Goal: Task Accomplishment & Management: Use online tool/utility

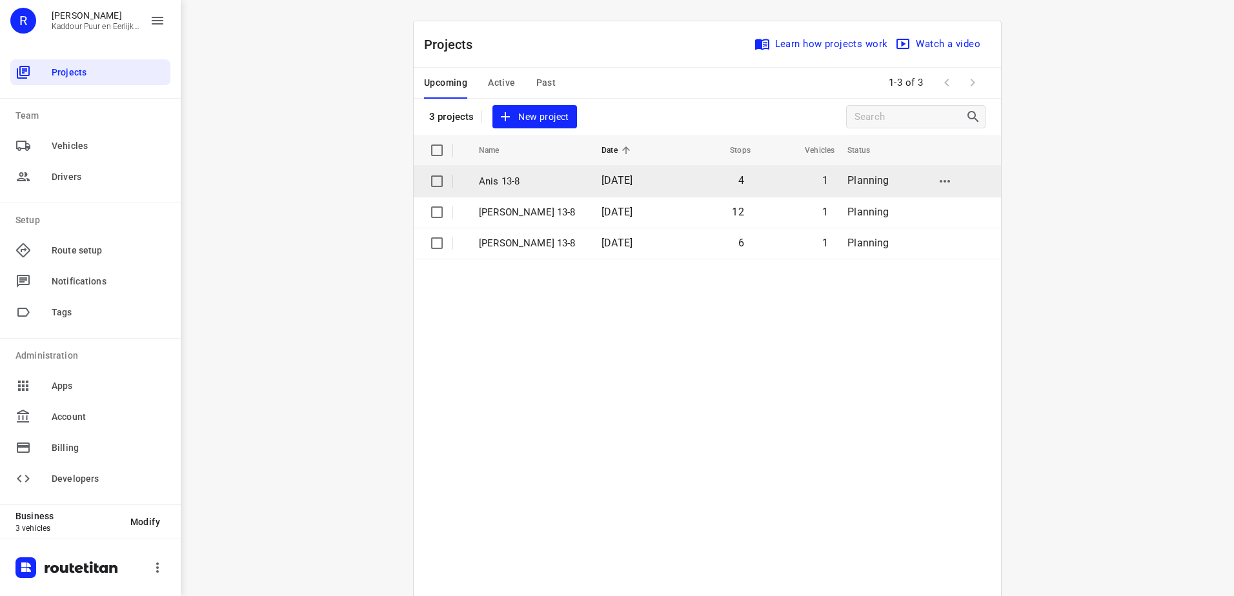
click at [556, 189] on td "Anis 13-8" at bounding box center [528, 181] width 125 height 31
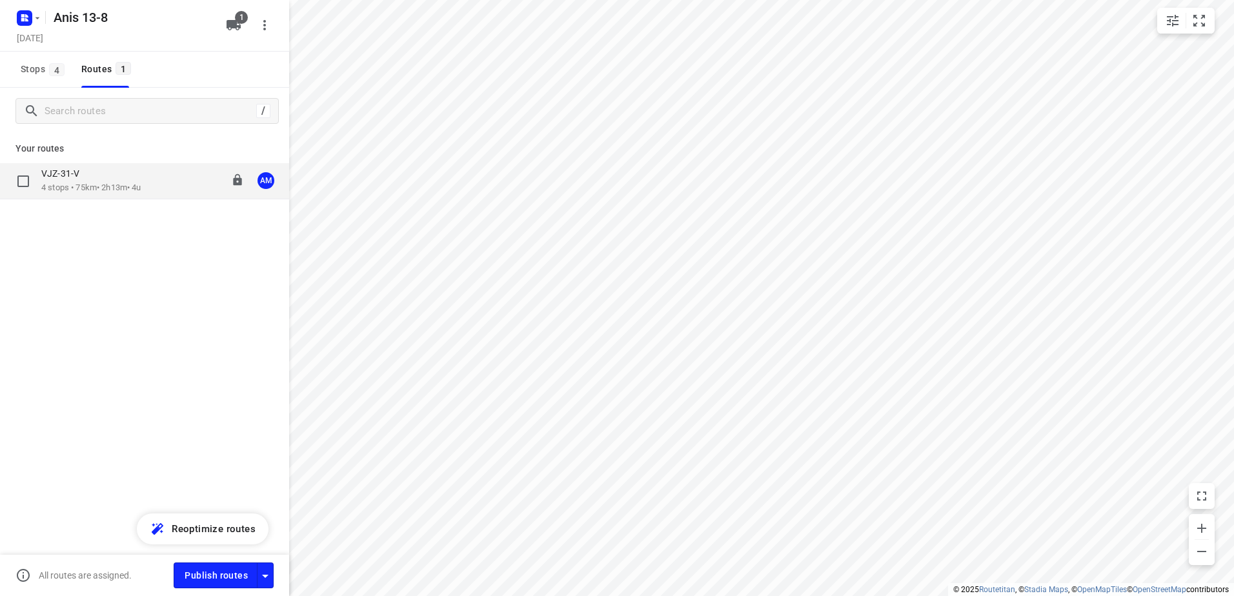
click at [84, 177] on p "VJZ-31-V" at bounding box center [64, 174] width 46 height 12
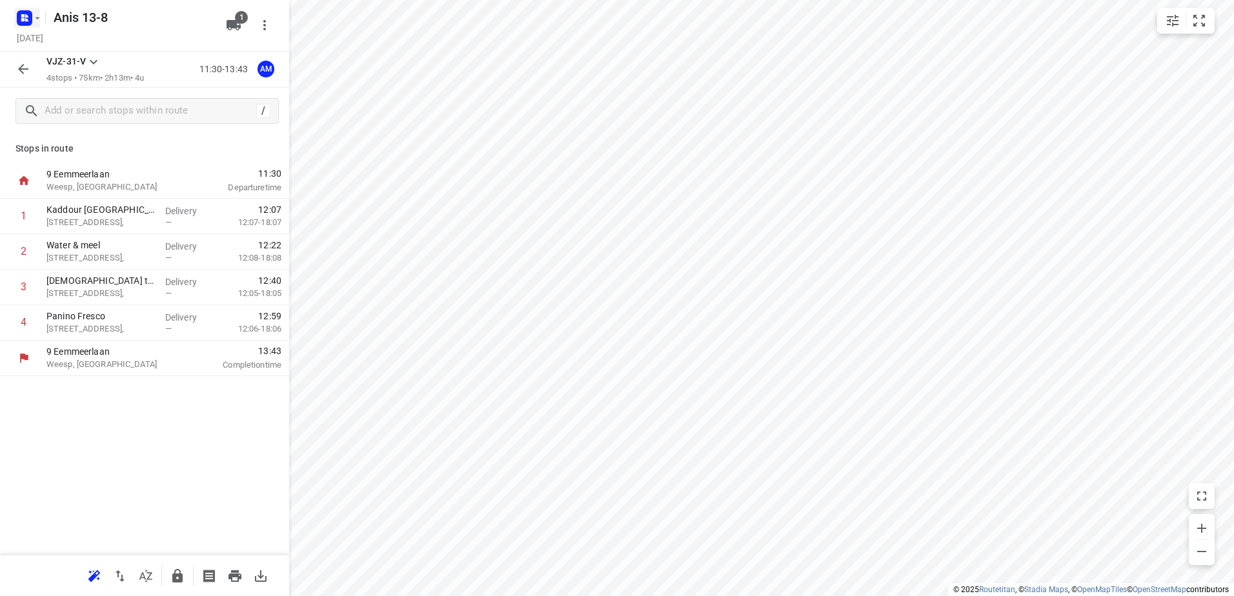
click at [23, 19] on icon "button" at bounding box center [22, 19] width 3 height 3
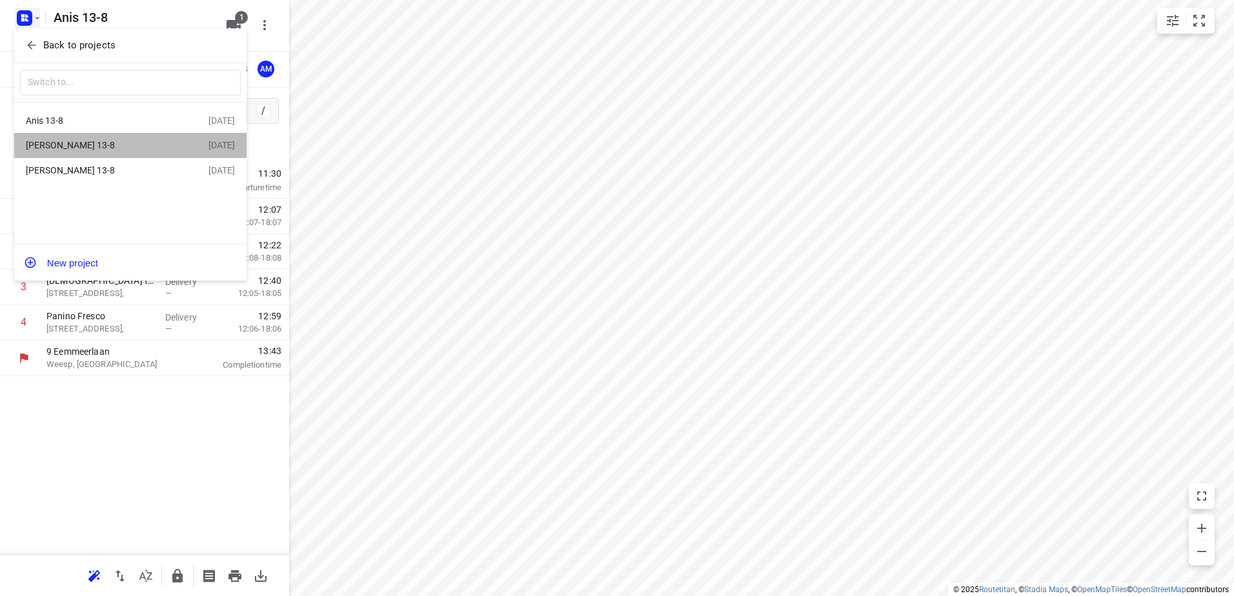
click at [67, 150] on div "[PERSON_NAME] 13-8" at bounding box center [100, 145] width 148 height 10
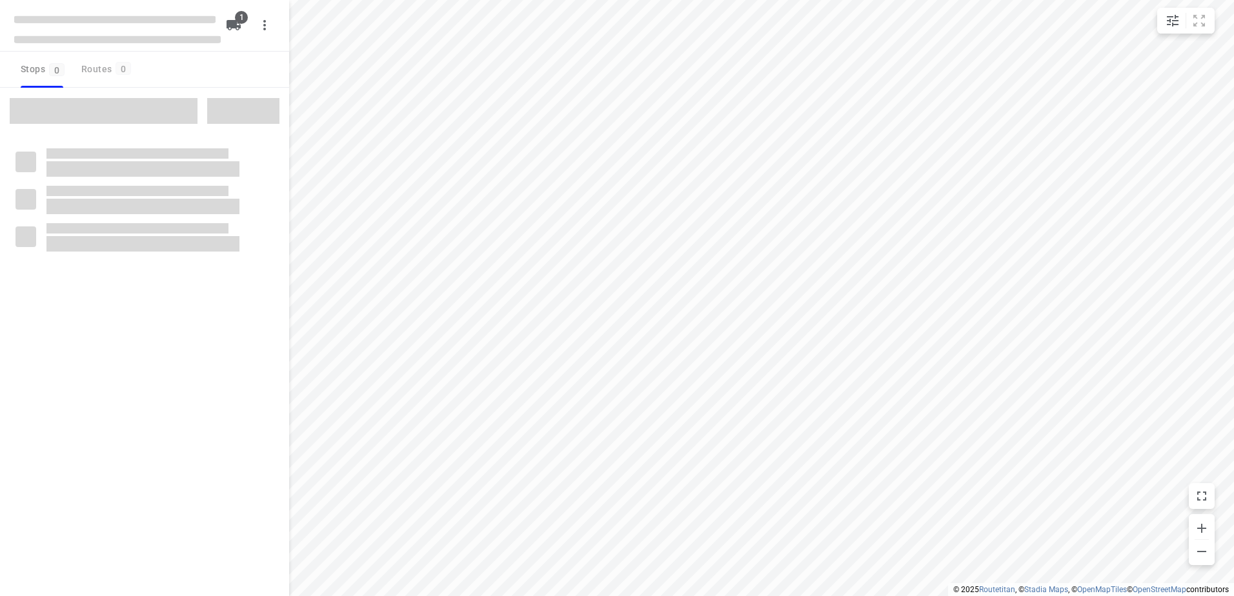
type input "distance"
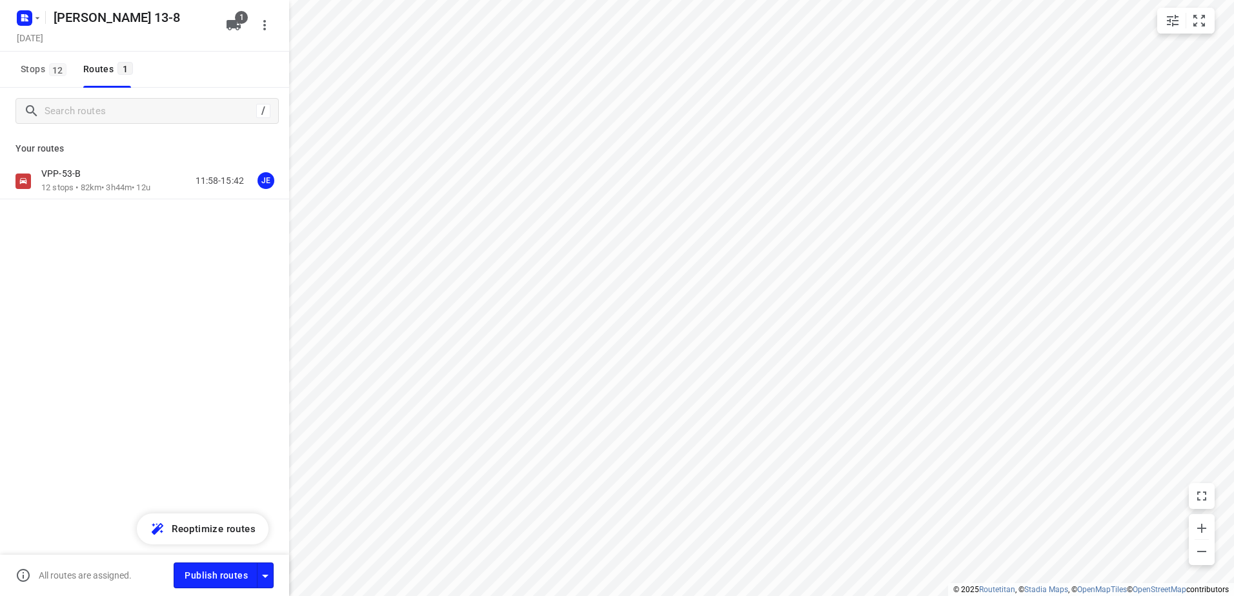
click at [69, 174] on p "VPP-53-B" at bounding box center [64, 174] width 47 height 12
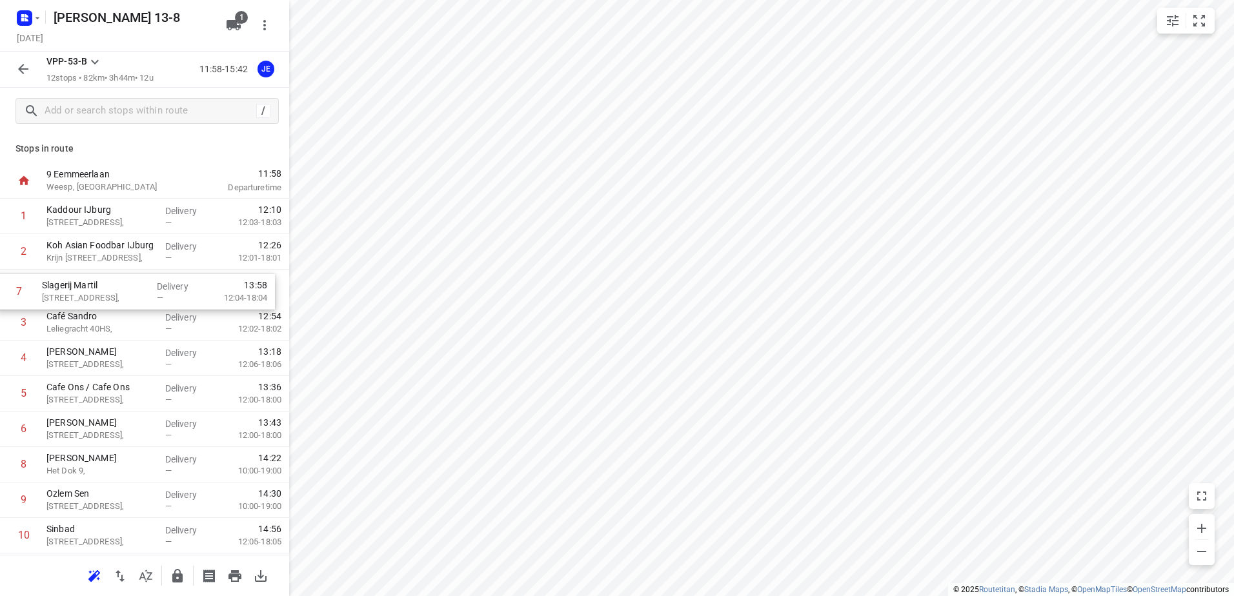
drag, startPoint x: 177, startPoint y: 436, endPoint x: 169, endPoint y: 284, distance: 152.5
click at [169, 284] on div "1 Kaddour IJburg [STREET_ADDRESS], Delivery — 12:10 12:03-18:03 2 Koh Asian Foo…" at bounding box center [144, 412] width 289 height 426
click at [24, 328] on input "checkbox" at bounding box center [24, 323] width 26 height 26
checkbox input "true"
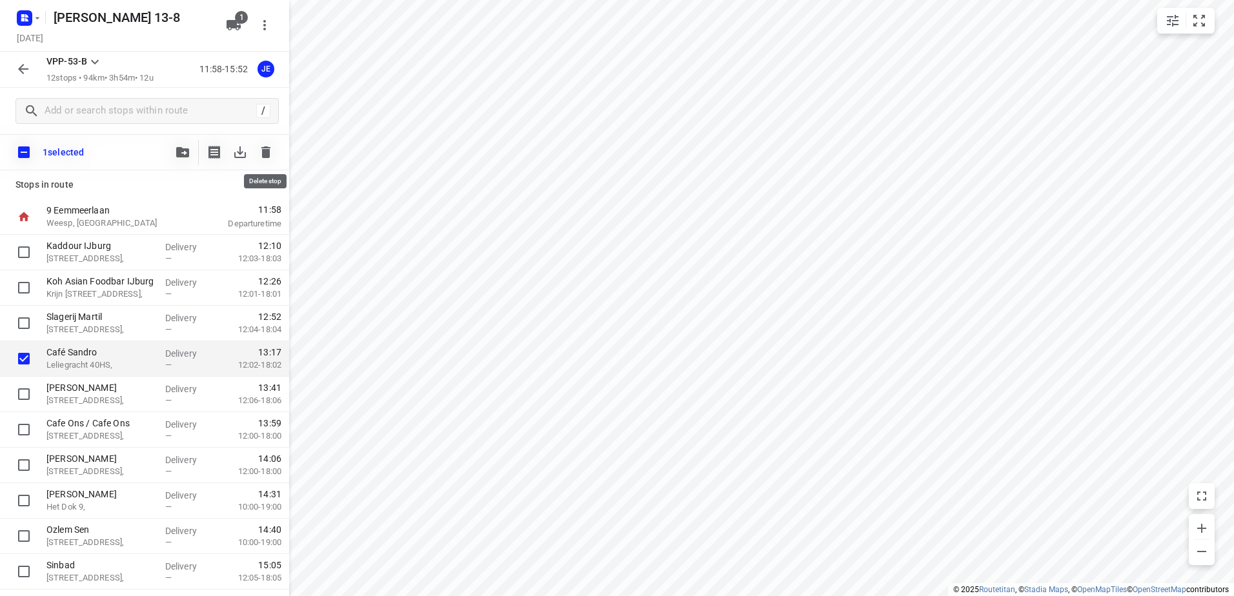
click at [266, 153] on icon "button" at bounding box center [265, 152] width 9 height 12
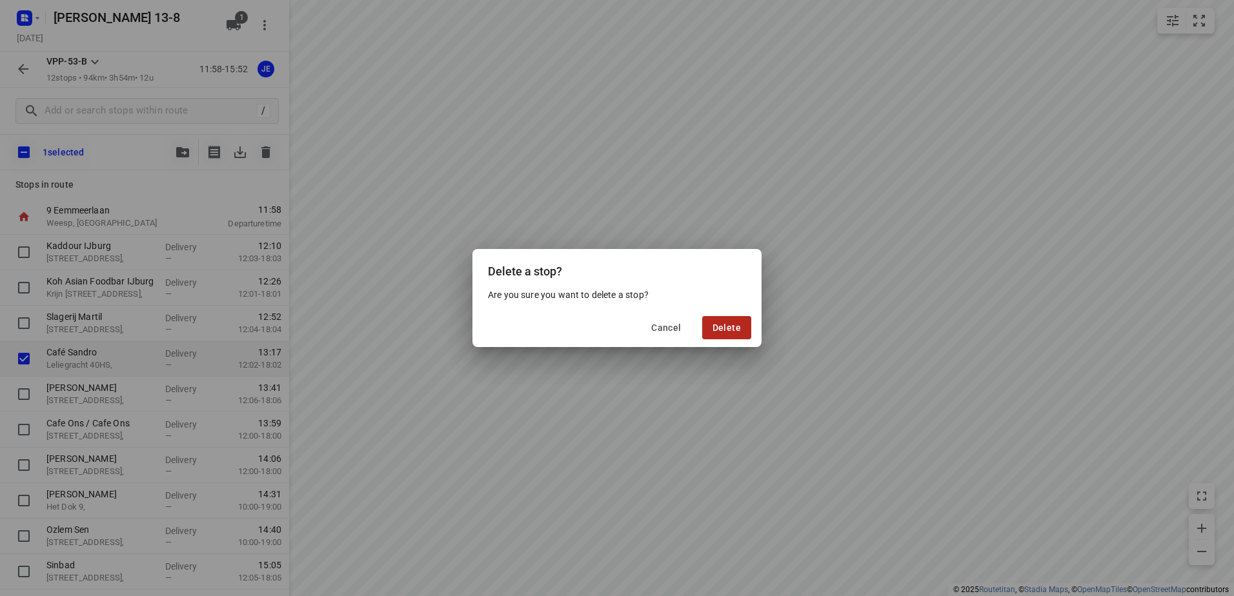
click at [728, 323] on span "Delete" at bounding box center [726, 328] width 28 height 10
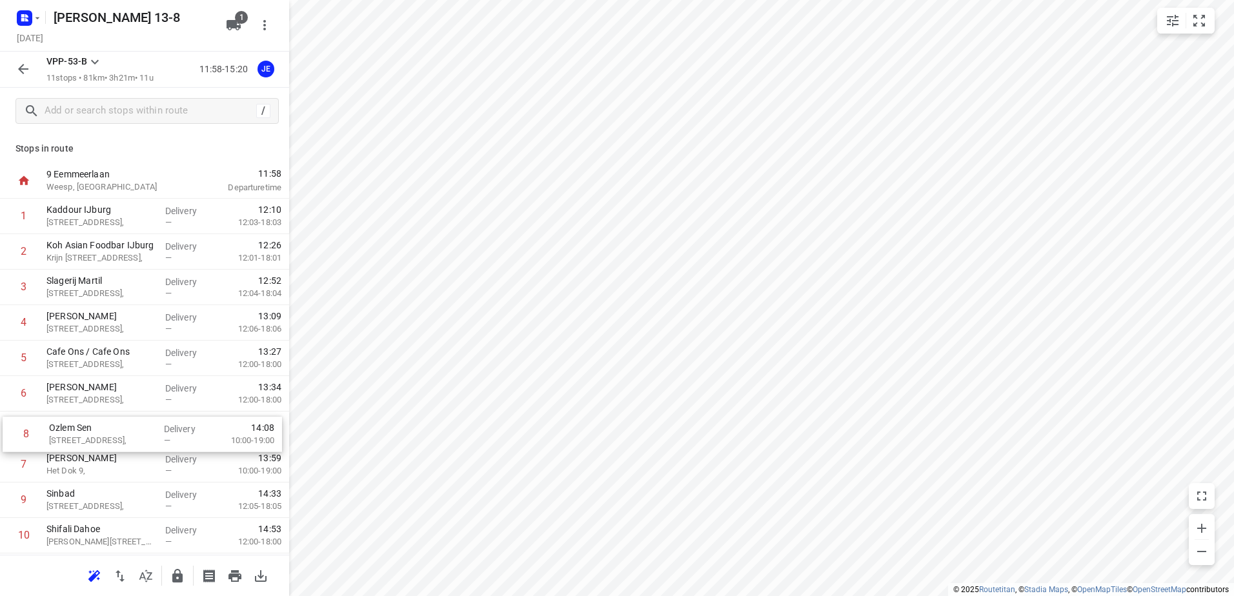
scroll to position [2, 0]
drag, startPoint x: 158, startPoint y: 463, endPoint x: 162, endPoint y: 420, distance: 43.4
click at [162, 420] on div "1 [GEOGRAPHIC_DATA][STREET_ADDRESS], Delivery — 12:10 12:03-18:03 2 Koh Asian F…" at bounding box center [144, 392] width 289 height 390
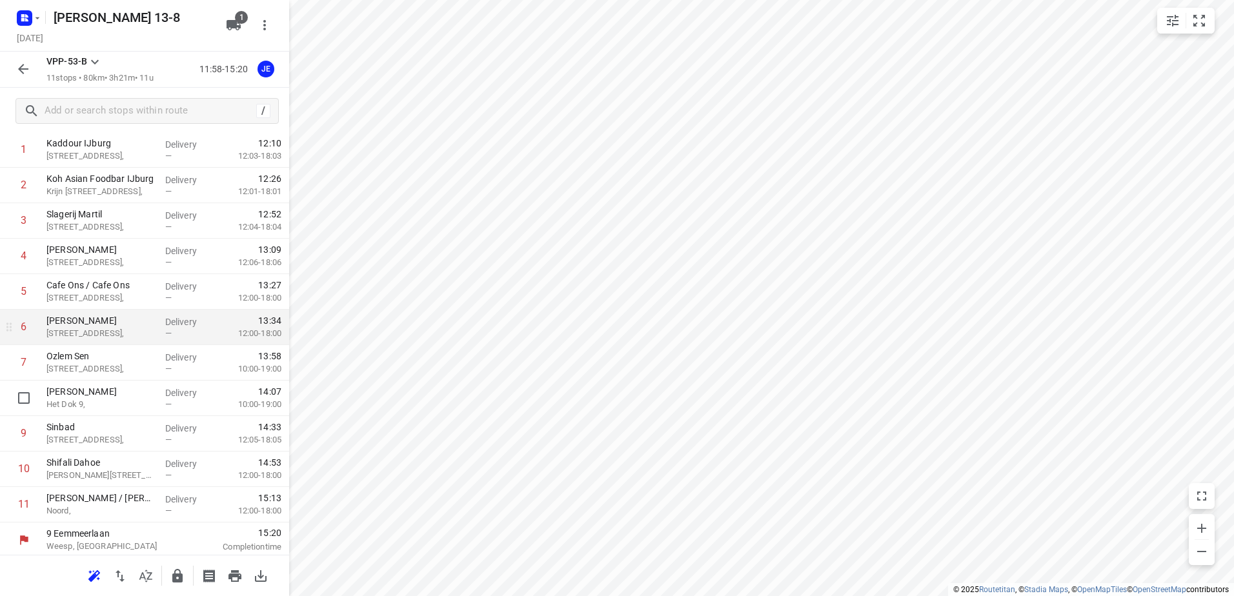
scroll to position [70, 0]
click at [25, 59] on button "button" at bounding box center [23, 69] width 26 height 26
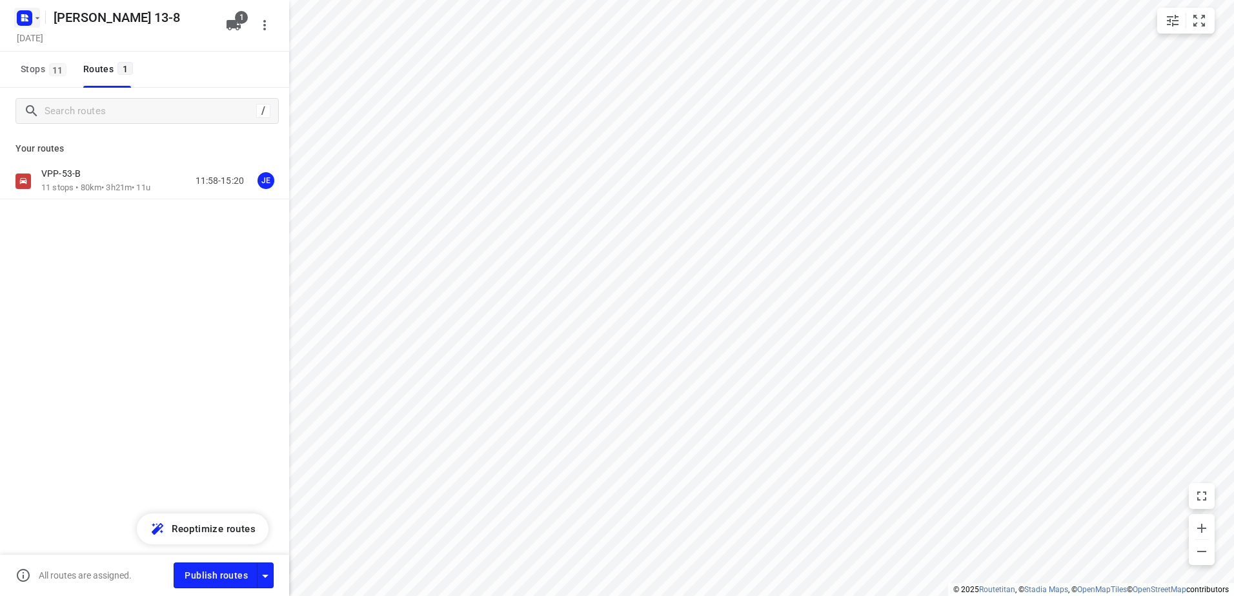
click at [25, 21] on icon "button" at bounding box center [26, 19] width 3 height 3
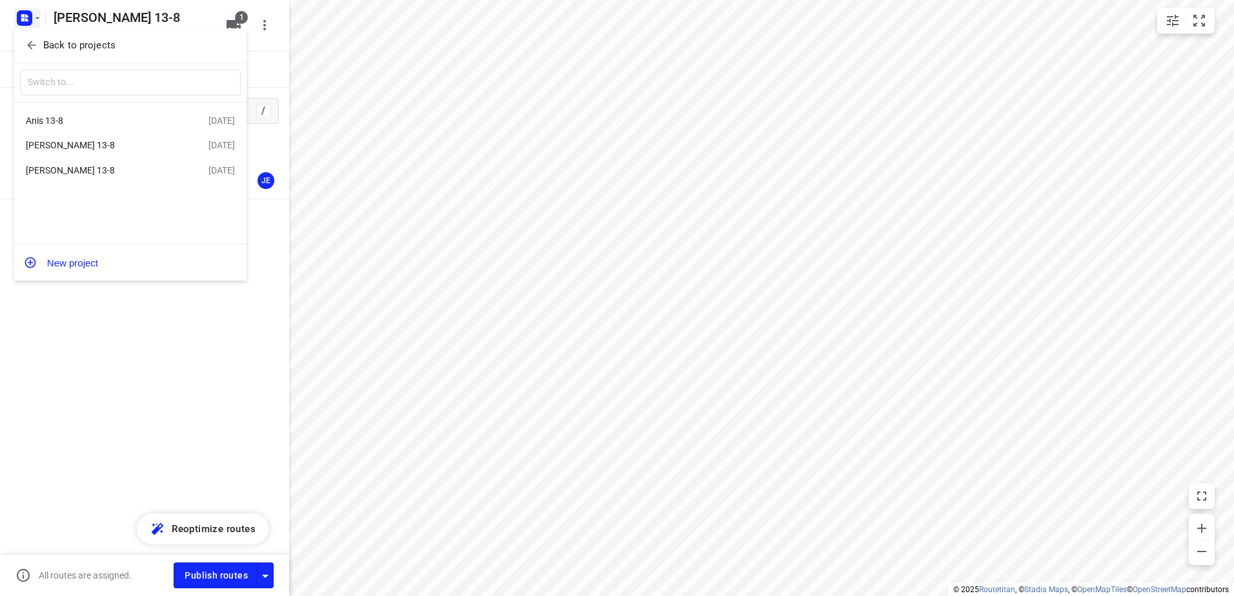
click at [68, 170] on div "[PERSON_NAME] 13-8" at bounding box center [100, 170] width 148 height 10
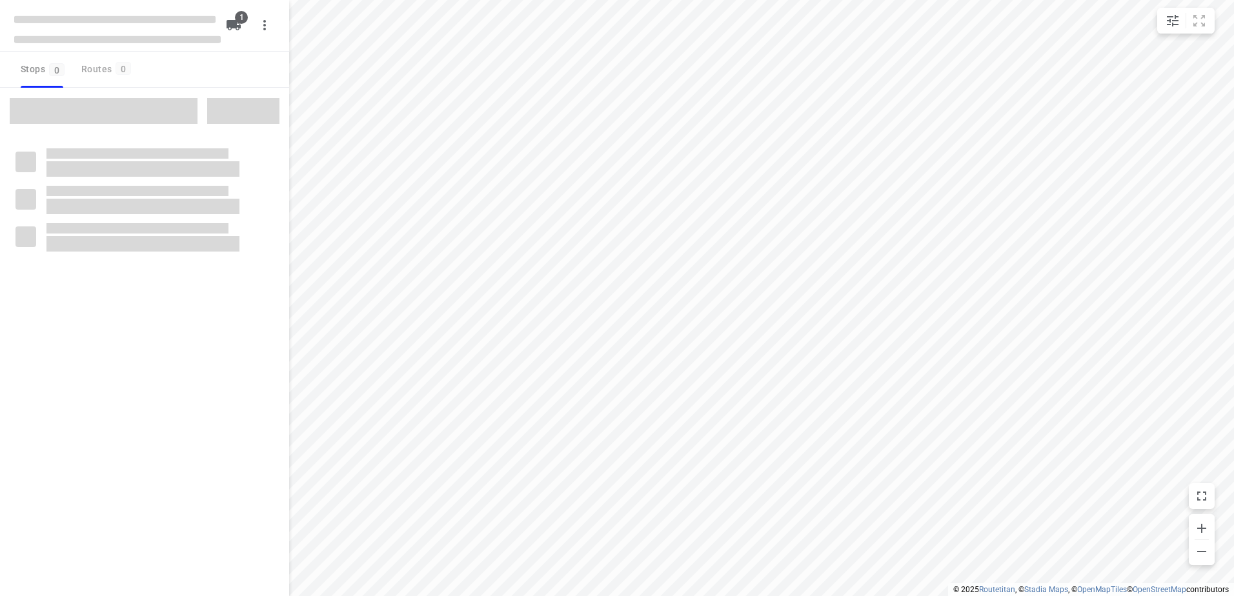
type input "distance"
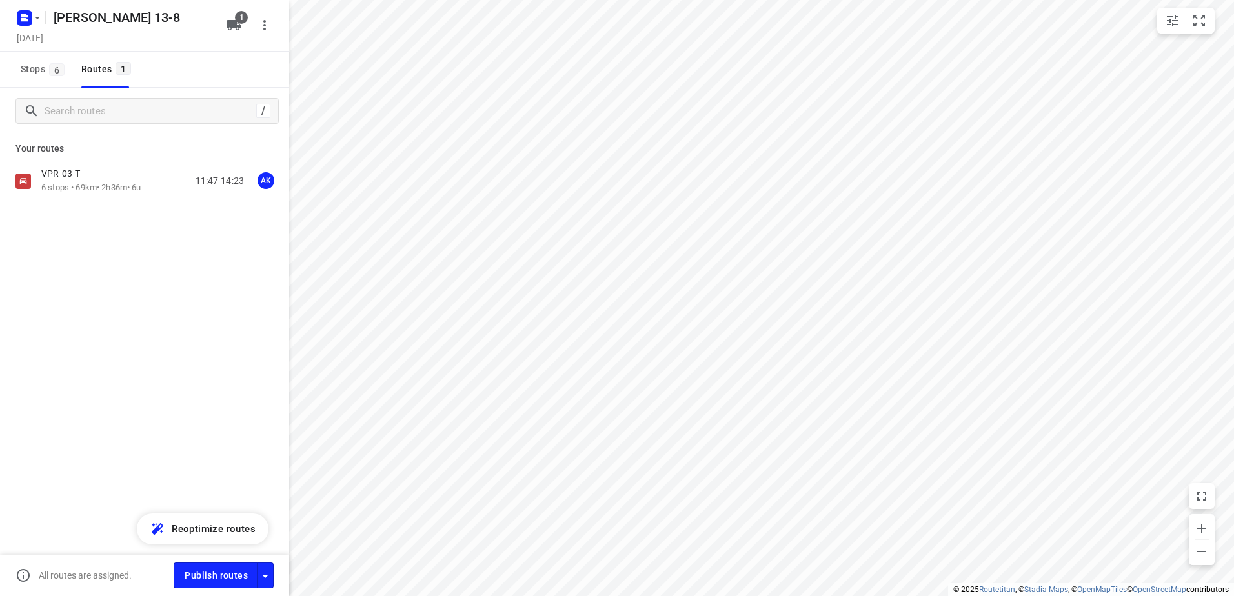
click at [68, 170] on p "VPR-03-T" at bounding box center [64, 174] width 46 height 12
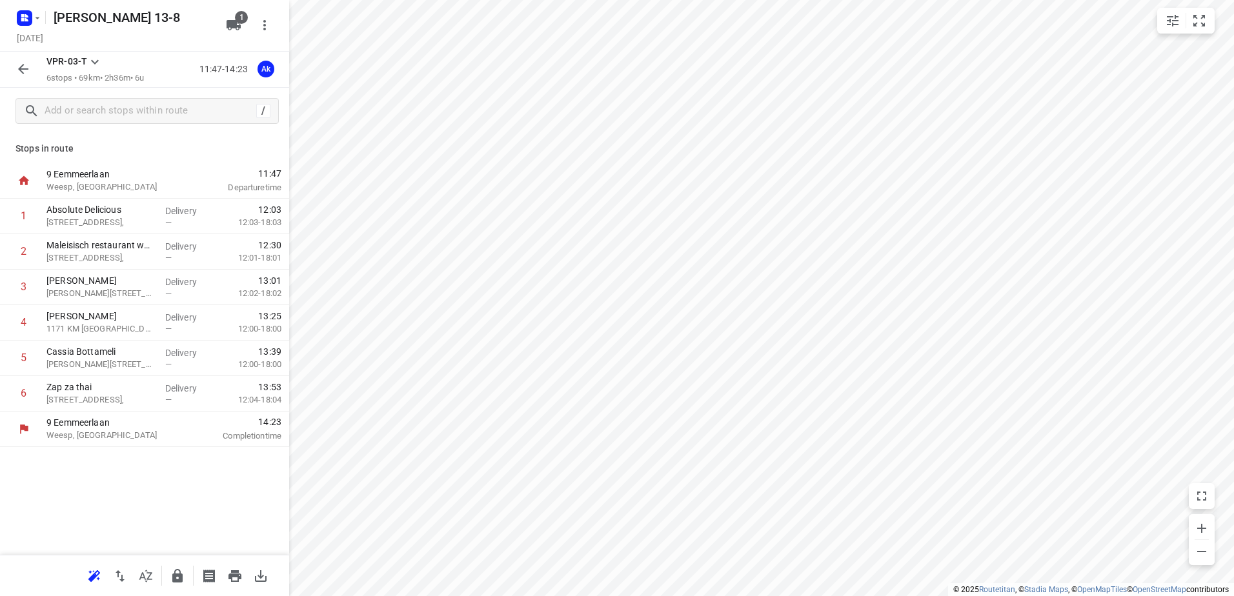
click at [19, 70] on icon "button" at bounding box center [23, 69] width 10 height 10
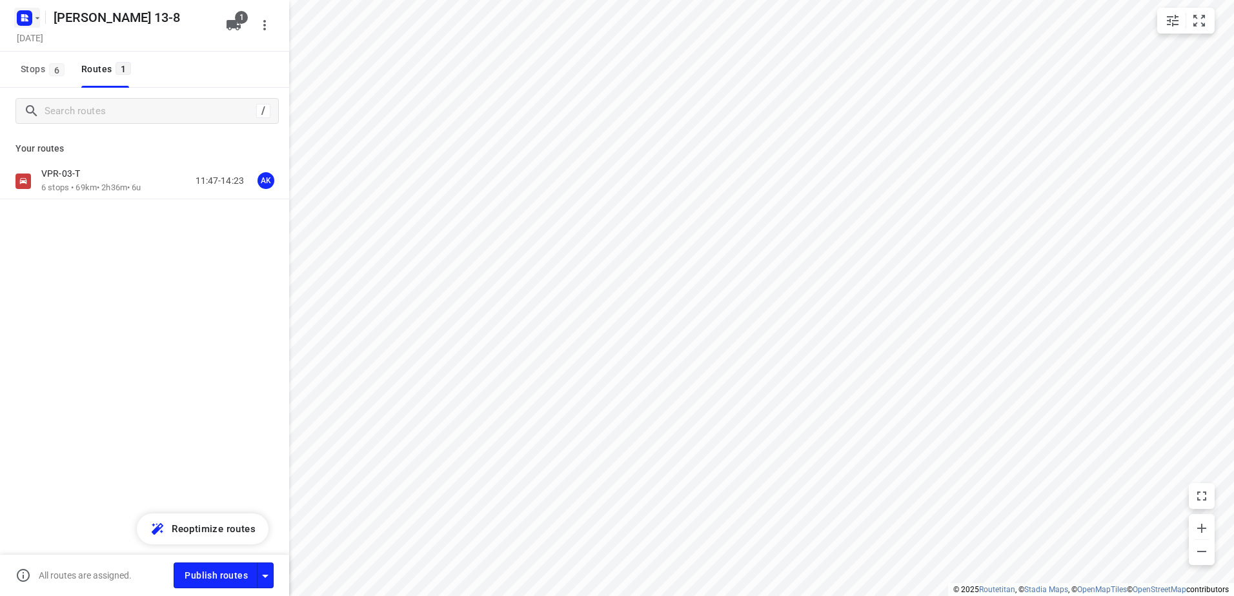
click at [22, 21] on rect "button" at bounding box center [24, 17] width 15 height 15
click at [92, 59] on div "Back to projects" at bounding box center [130, 45] width 232 height 35
click at [94, 44] on p "Back to projects" at bounding box center [79, 45] width 72 height 15
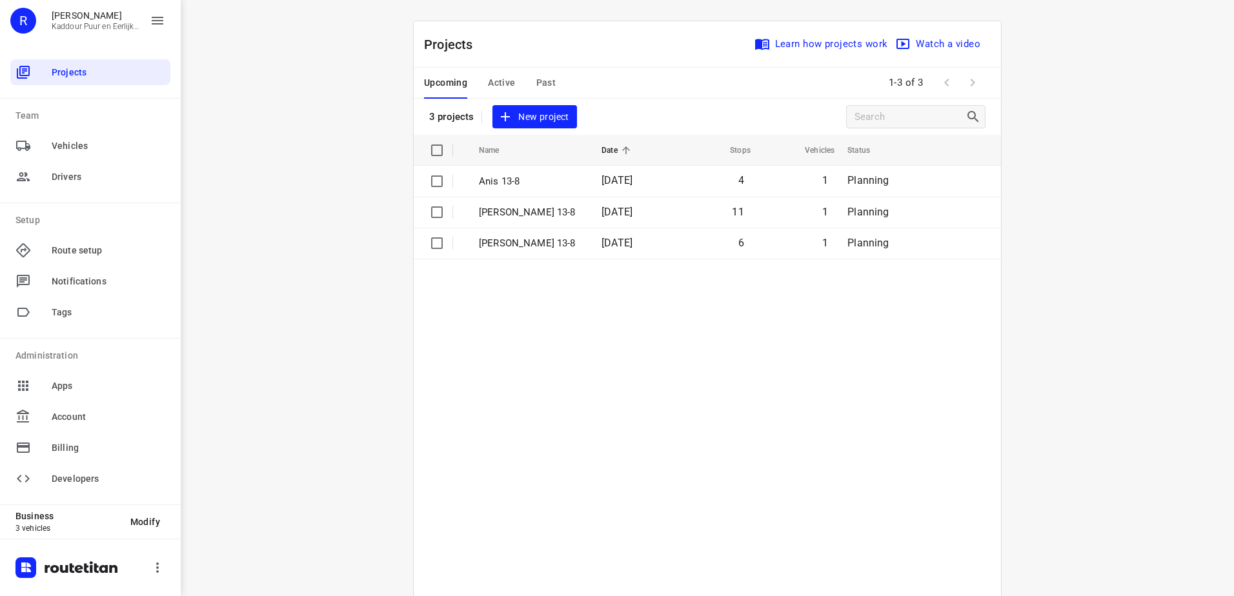
click at [475, 276] on table "Name Date Stops Vehicles Status Anis 13-8 [DATE] 4 1 Planning [PERSON_NAME] 13-…" at bounding box center [707, 398] width 587 height 527
